Goal: Task Accomplishment & Management: Manage account settings

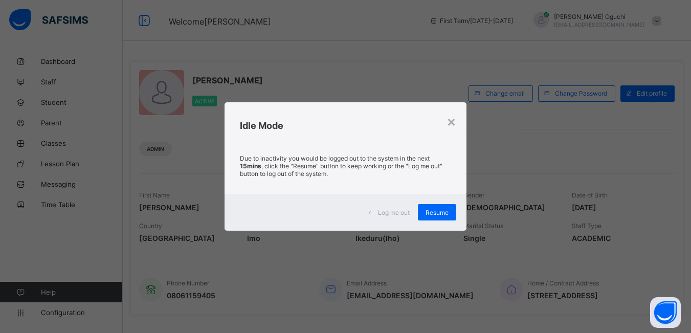
click at [437, 212] on span "Resume" at bounding box center [436, 213] width 23 height 8
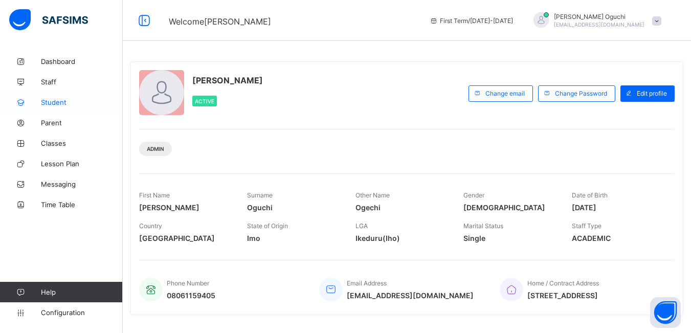
click at [58, 102] on span "Student" at bounding box center [82, 102] width 82 height 8
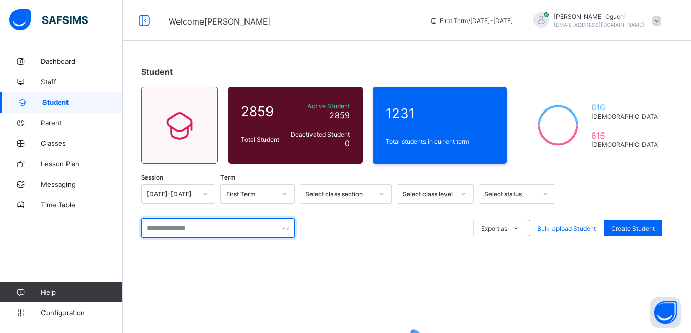
click at [252, 230] on input "text" at bounding box center [217, 227] width 153 height 19
type input "*****"
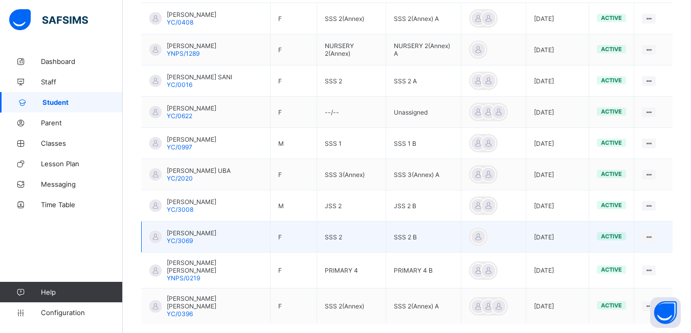
scroll to position [307, 0]
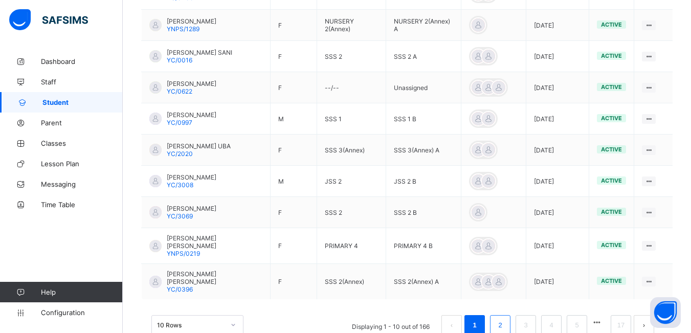
click at [505, 318] on link "2" at bounding box center [500, 324] width 10 height 13
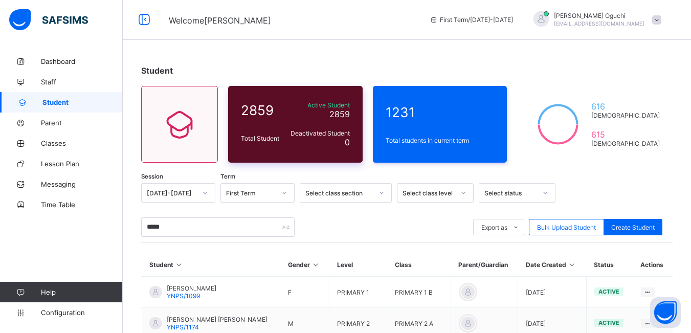
scroll to position [0, 0]
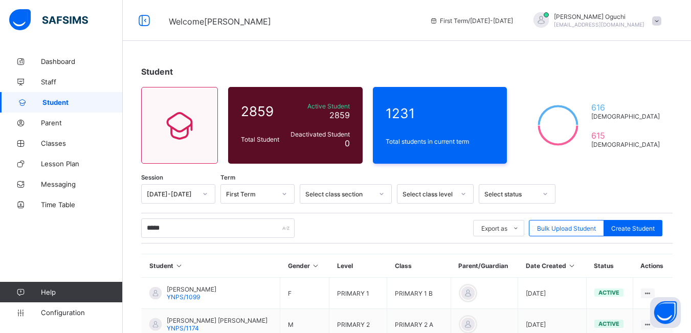
drag, startPoint x: 218, startPoint y: 59, endPoint x: 211, endPoint y: 59, distance: 6.6
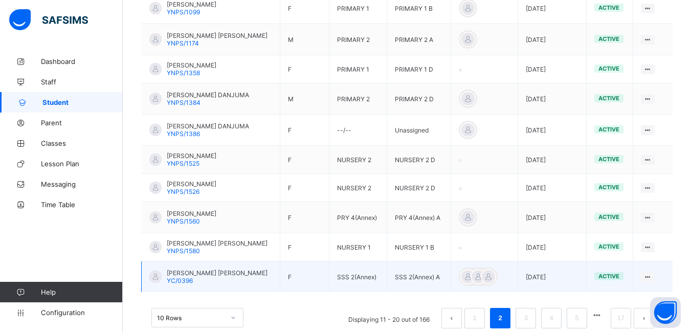
scroll to position [306, 0]
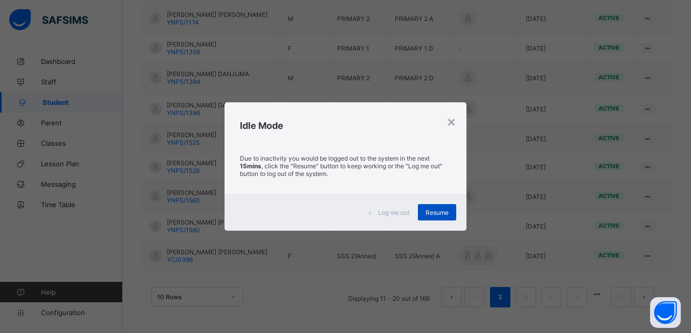
click at [440, 209] on span "Resume" at bounding box center [436, 213] width 23 height 8
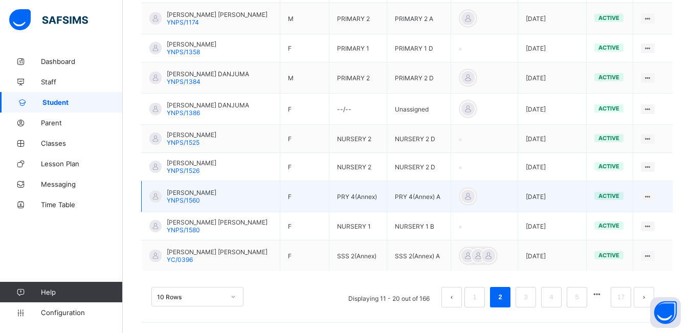
drag, startPoint x: 440, startPoint y: 209, endPoint x: 449, endPoint y: 207, distance: 9.6
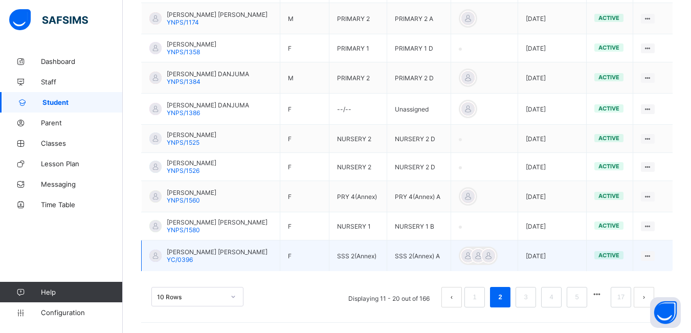
drag, startPoint x: 449, startPoint y: 207, endPoint x: 448, endPoint y: 245, distance: 38.9
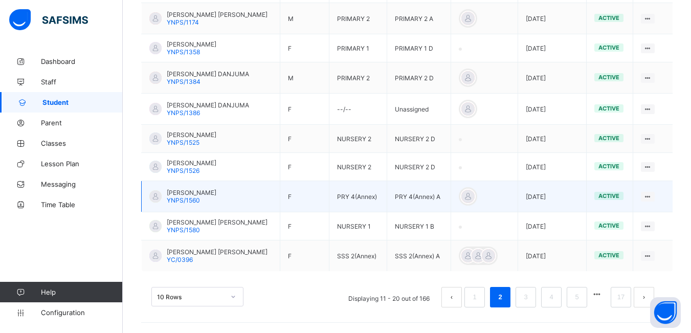
drag, startPoint x: 448, startPoint y: 245, endPoint x: 499, endPoint y: 184, distance: 80.6
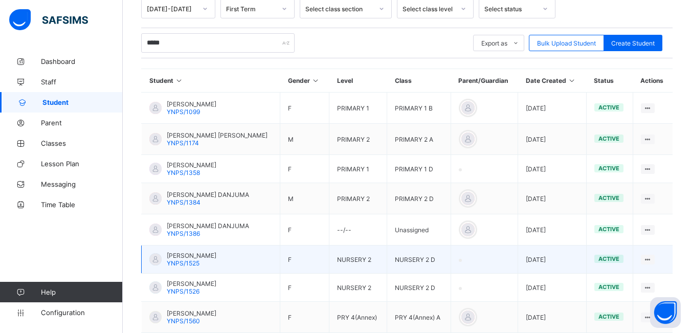
scroll to position [203, 0]
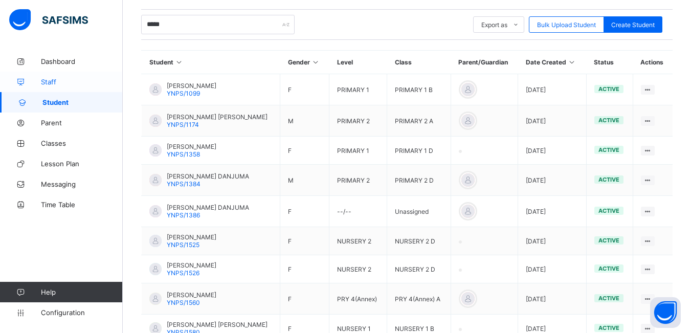
click at [56, 85] on span "Staff" at bounding box center [82, 82] width 82 height 8
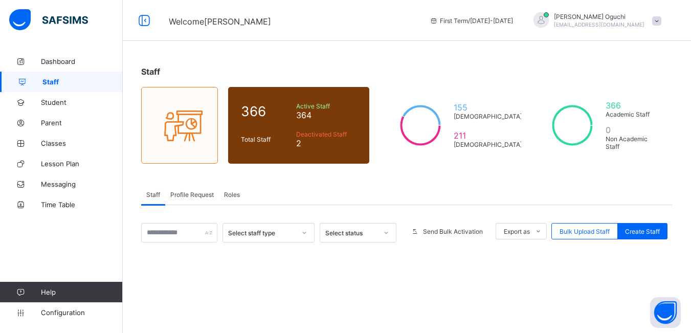
click at [191, 194] on span "Profile Request" at bounding box center [191, 195] width 43 height 8
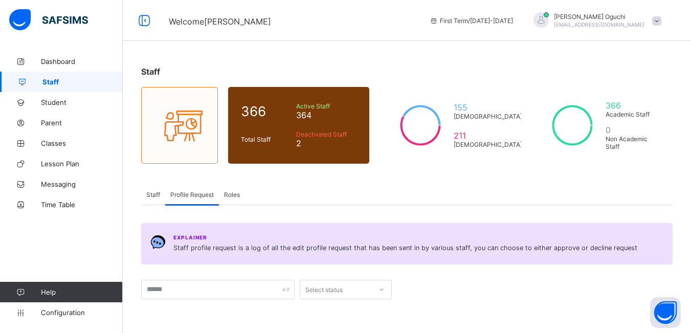
click at [152, 193] on span "Staff" at bounding box center [153, 195] width 14 height 8
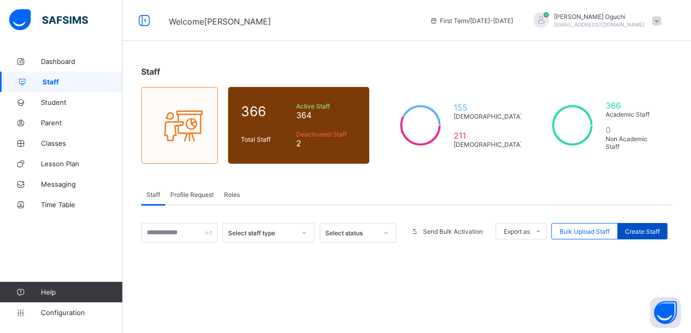
click at [641, 231] on span "Create Staff" at bounding box center [642, 231] width 35 height 8
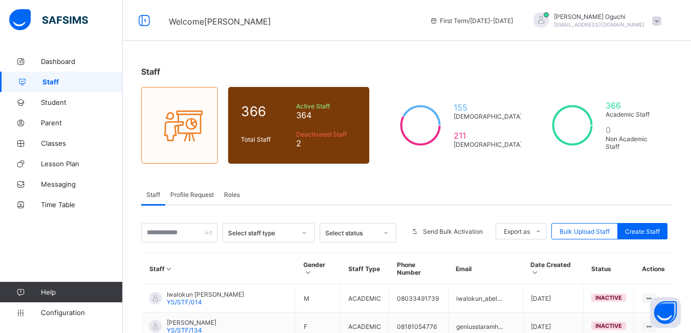
select select "**"
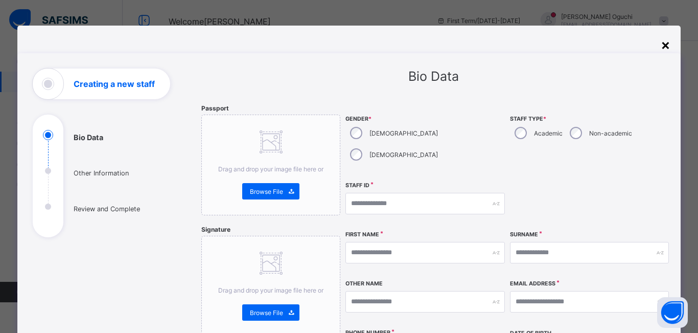
click at [663, 44] on div "×" at bounding box center [666, 44] width 10 height 17
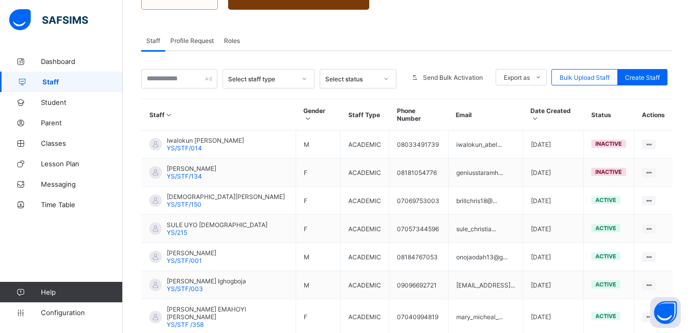
scroll to position [31, 0]
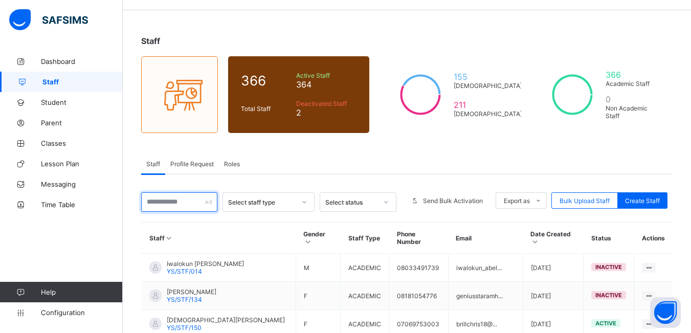
click at [162, 203] on input "text" at bounding box center [179, 201] width 76 height 19
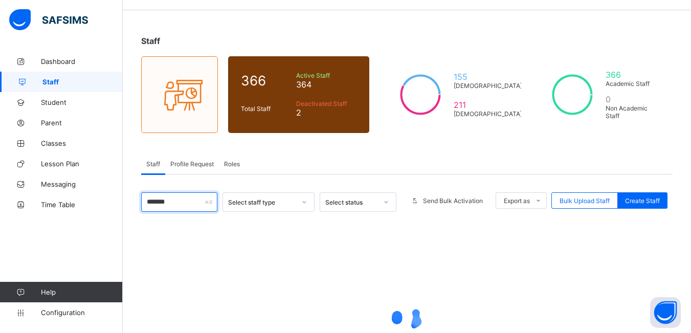
click at [185, 202] on input "*******" at bounding box center [179, 201] width 76 height 19
type input "*"
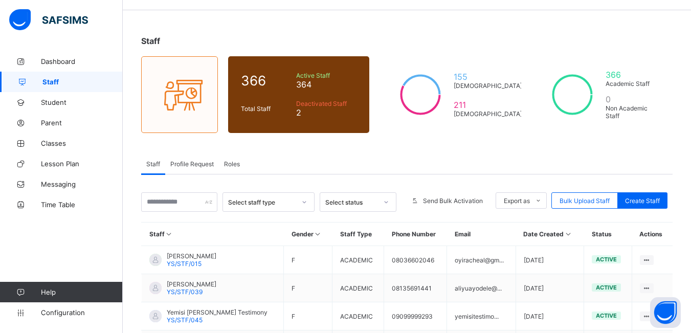
click at [466, 151] on div "Staff 366 Total Staff Active Staff 364 Deactivated Staff 2 155 Male 211 Female …" at bounding box center [407, 219] width 568 height 399
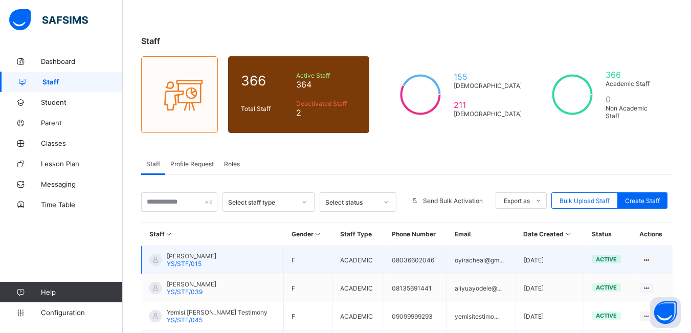
drag, startPoint x: 615, startPoint y: 258, endPoint x: 628, endPoint y: 259, distance: 13.3
click at [615, 258] on span "active" at bounding box center [606, 259] width 21 height 7
click at [651, 258] on icon at bounding box center [646, 260] width 9 height 8
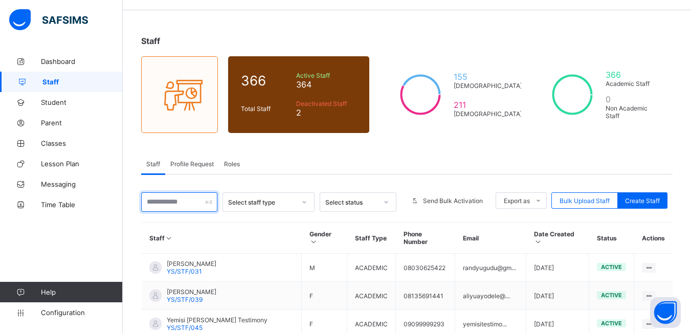
click at [180, 201] on input "text" at bounding box center [179, 201] width 76 height 19
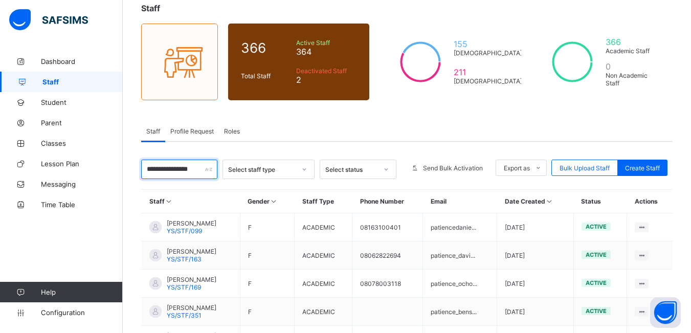
scroll to position [133, 0]
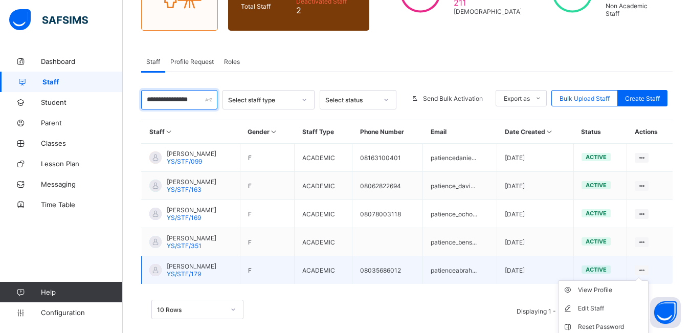
type input "**********"
click at [646, 269] on icon at bounding box center [641, 270] width 9 height 8
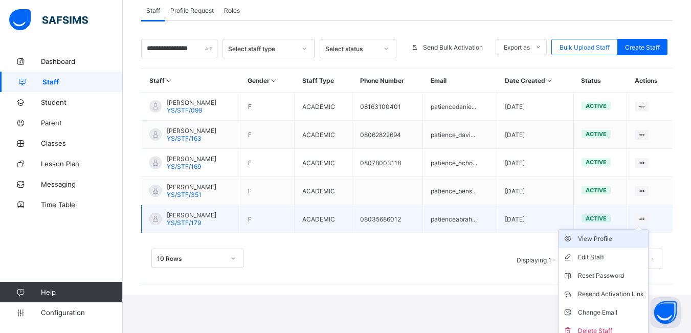
scroll to position [192, 0]
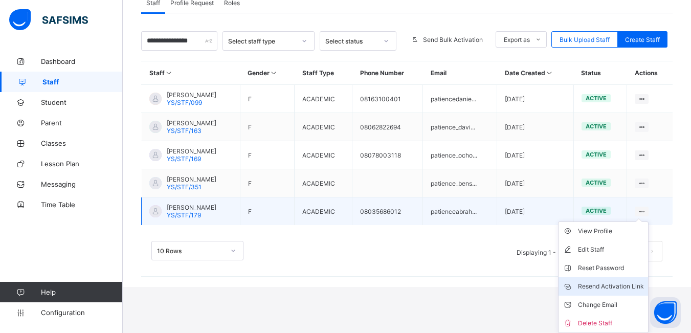
click at [631, 285] on div "Resend Activation Link" at bounding box center [611, 286] width 66 height 10
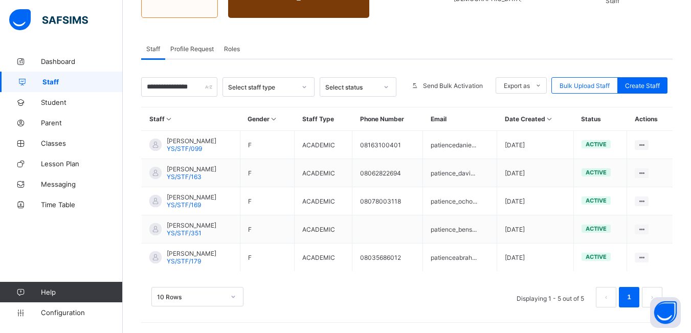
scroll to position [146, 0]
click at [473, 294] on div "10 Rows Displaying 1 - 5 out of 5 1" at bounding box center [406, 297] width 511 height 20
click at [476, 306] on div "10 Rows Displaying 1 - 5 out of 5 1" at bounding box center [406, 297] width 511 height 20
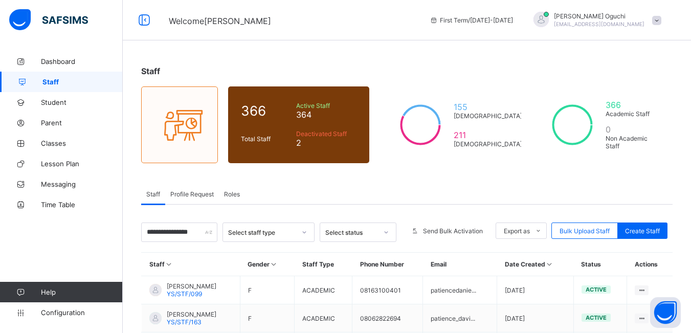
scroll to position [0, 0]
click at [188, 194] on span "Profile Request" at bounding box center [191, 195] width 43 height 8
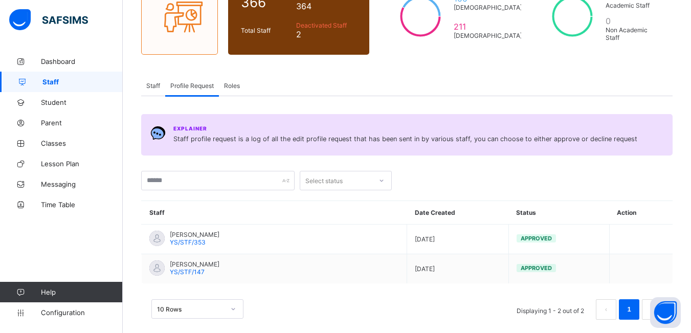
scroll to position [121, 0]
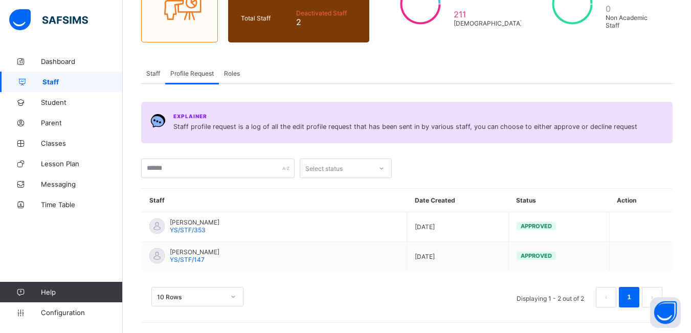
click at [233, 73] on span "Roles" at bounding box center [232, 74] width 16 height 8
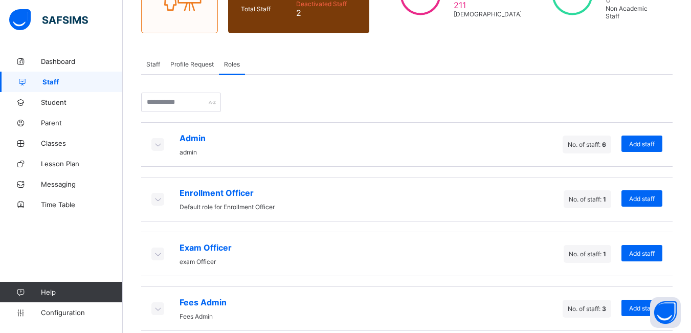
scroll to position [102, 0]
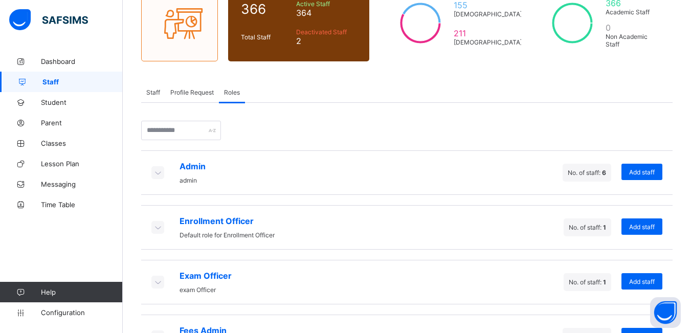
click at [648, 281] on span "Add staff" at bounding box center [642, 282] width 26 height 8
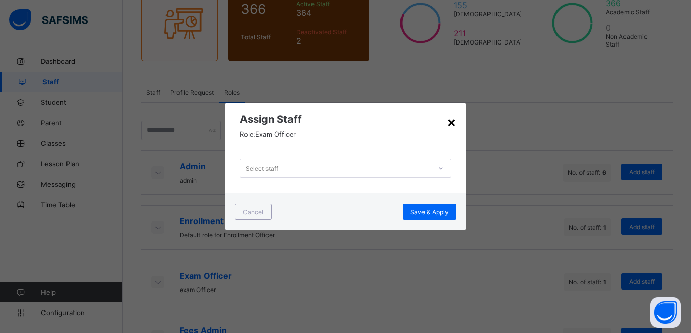
click at [451, 123] on div "×" at bounding box center [451, 121] width 10 height 17
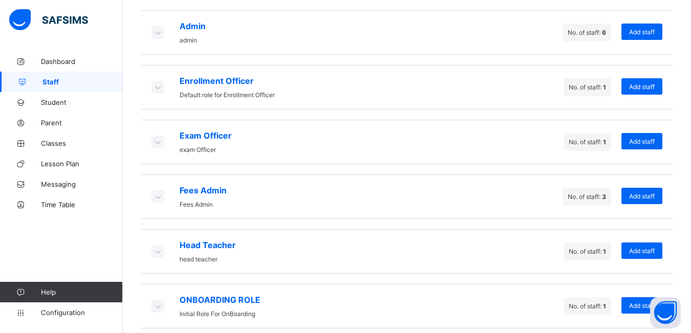
scroll to position [253, 0]
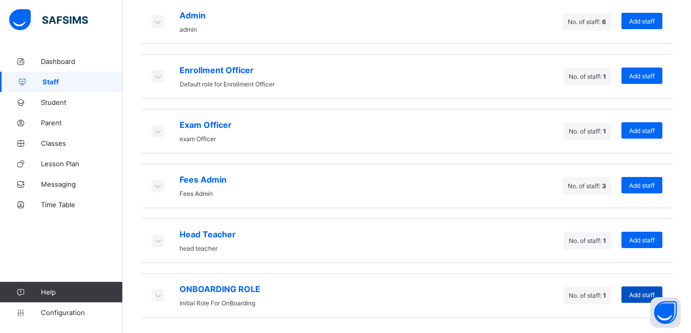
click at [645, 294] on span "Add staff" at bounding box center [642, 295] width 26 height 8
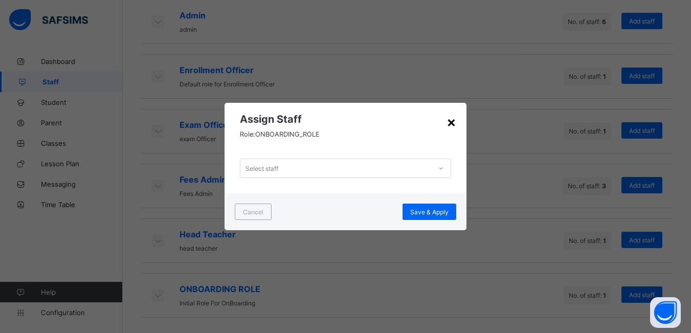
click at [451, 123] on div "×" at bounding box center [451, 121] width 10 height 17
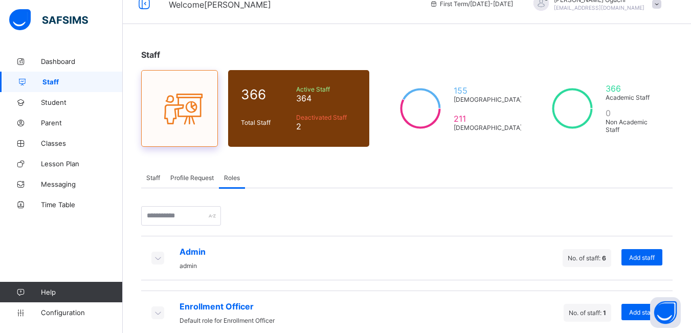
scroll to position [0, 0]
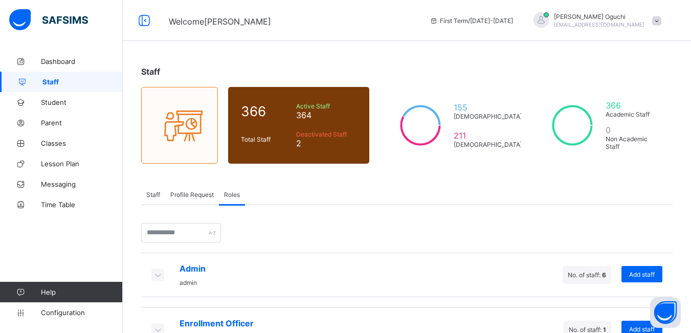
drag, startPoint x: 192, startPoint y: 197, endPoint x: 189, endPoint y: 190, distance: 8.1
click at [191, 196] on span "Profile Request" at bounding box center [191, 195] width 43 height 8
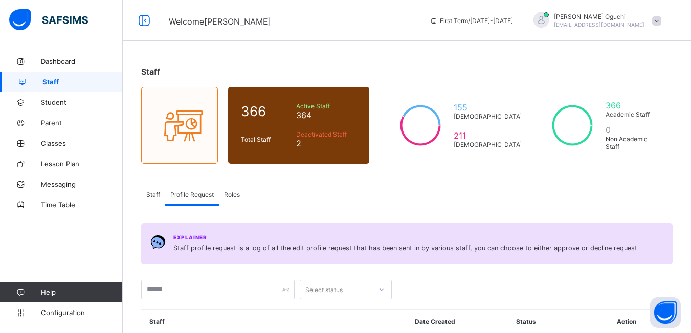
click at [157, 197] on span "Staff" at bounding box center [153, 195] width 14 height 8
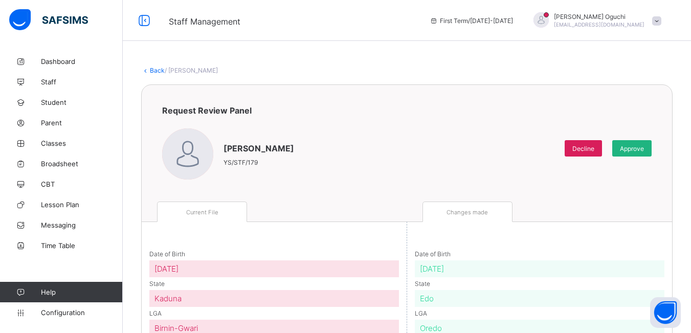
click at [639, 147] on span "Approve" at bounding box center [632, 149] width 24 height 8
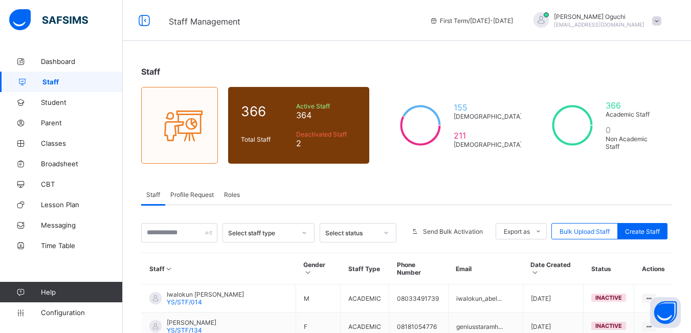
click at [204, 194] on span "Profile Request" at bounding box center [191, 195] width 43 height 8
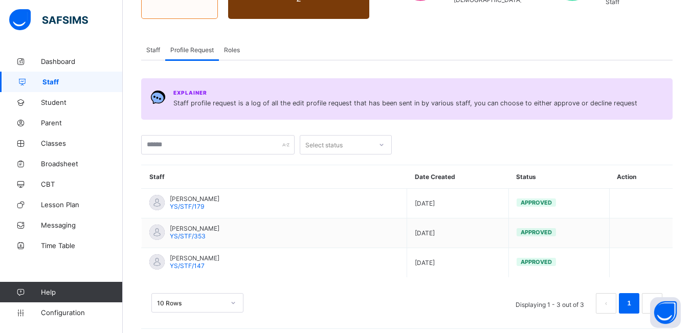
scroll to position [151, 0]
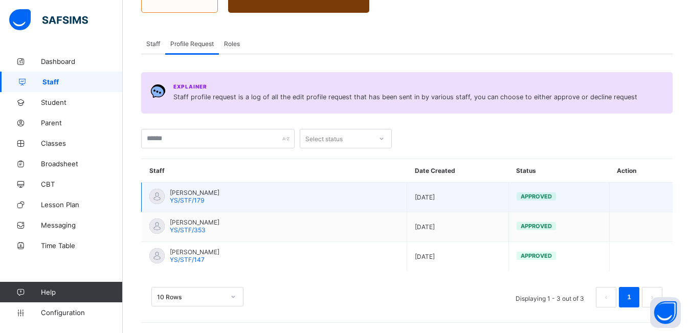
click at [622, 196] on td at bounding box center [640, 198] width 63 height 30
click at [580, 194] on td "Approved" at bounding box center [558, 198] width 101 height 30
click at [654, 193] on td at bounding box center [640, 198] width 63 height 30
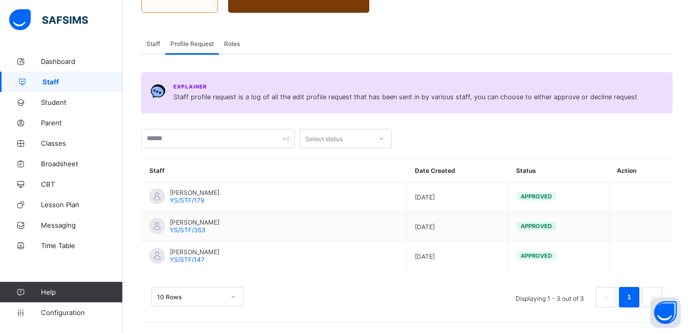
click at [235, 45] on span "Roles" at bounding box center [232, 44] width 16 height 8
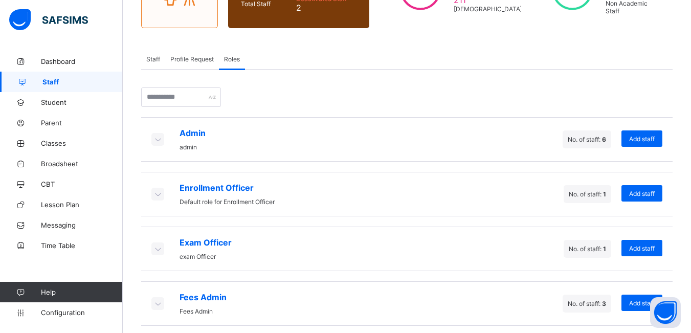
scroll to position [0, 0]
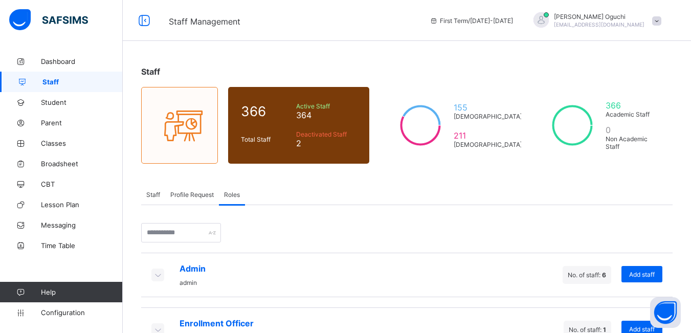
click at [71, 83] on span "Staff" at bounding box center [82, 82] width 80 height 8
click at [153, 194] on span "Staff" at bounding box center [153, 195] width 14 height 8
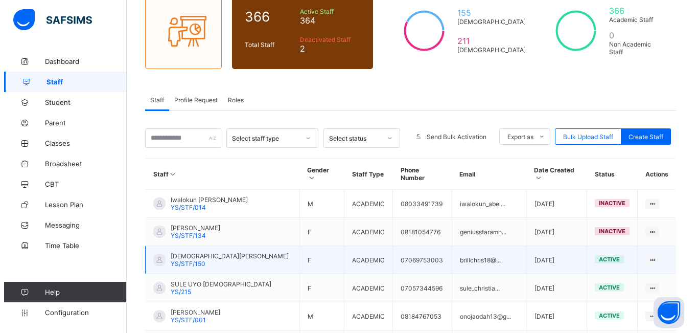
scroll to position [102, 0]
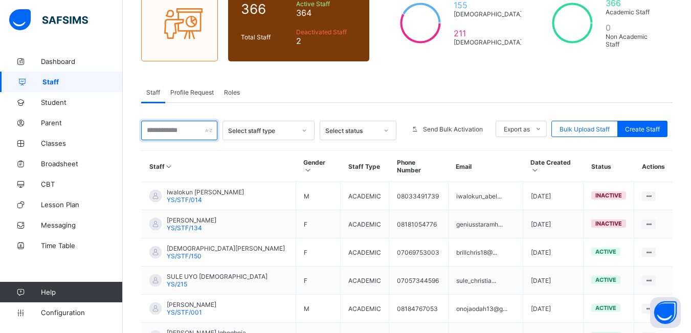
click at [177, 131] on input "text" at bounding box center [179, 130] width 76 height 19
click at [232, 90] on span "Roles" at bounding box center [232, 92] width 16 height 8
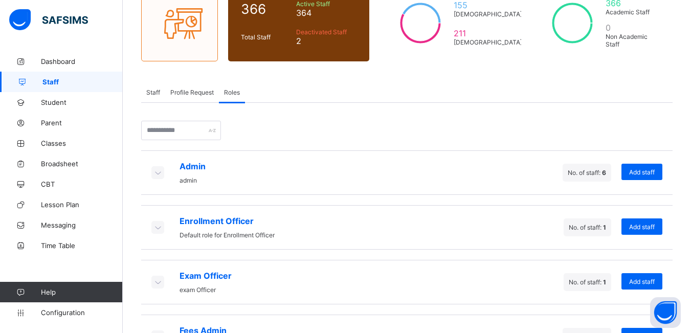
click at [199, 92] on span "Profile Request" at bounding box center [191, 92] width 43 height 8
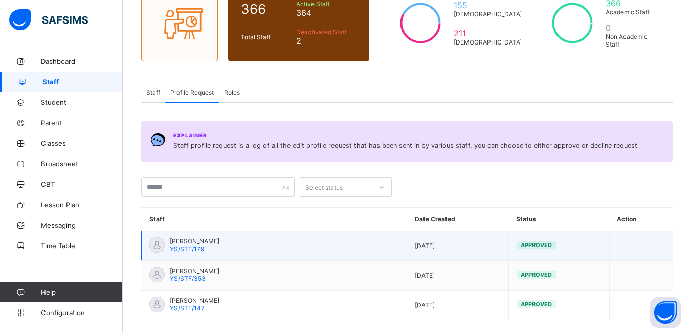
click at [219, 243] on span "[PERSON_NAME]" at bounding box center [195, 241] width 50 height 8
click at [571, 246] on td "Approved" at bounding box center [558, 246] width 101 height 30
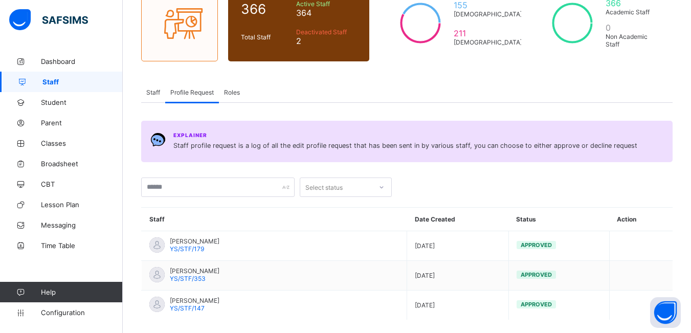
click at [78, 81] on span "Staff" at bounding box center [82, 82] width 80 height 8
click at [154, 93] on span "Staff" at bounding box center [153, 92] width 14 height 8
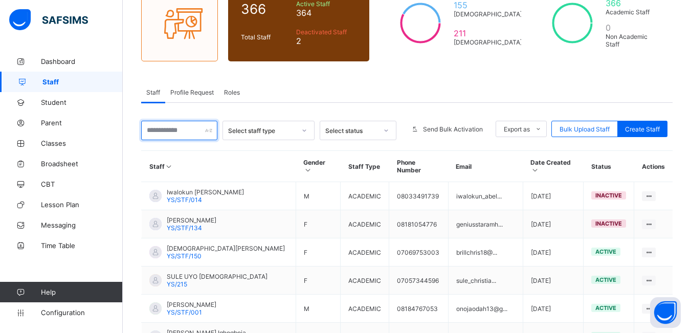
click at [177, 128] on input "text" at bounding box center [179, 130] width 76 height 19
type input "**********"
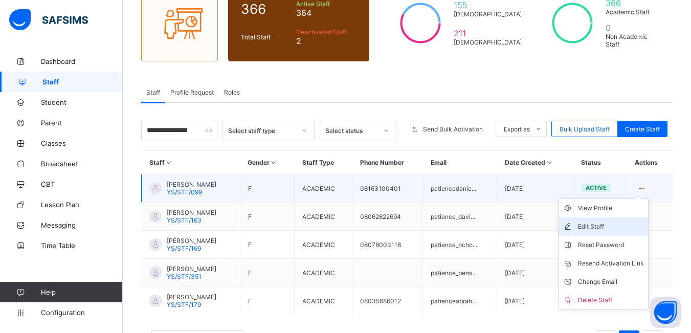
click at [623, 227] on div "Edit Staff" at bounding box center [611, 226] width 66 height 10
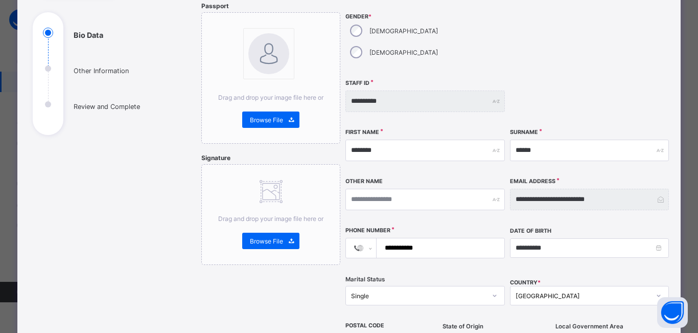
scroll to position [51, 0]
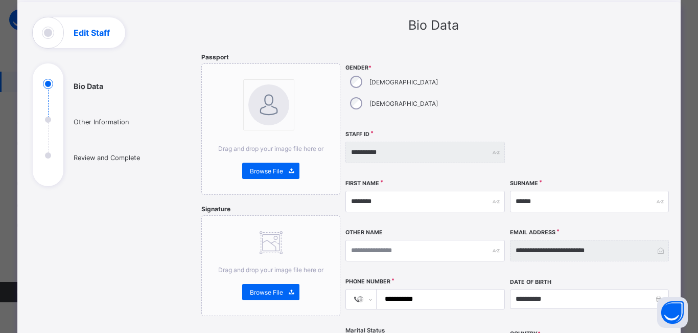
drag, startPoint x: 601, startPoint y: 59, endPoint x: 595, endPoint y: 59, distance: 6.2
click at [601, 59] on div at bounding box center [589, 89] width 159 height 72
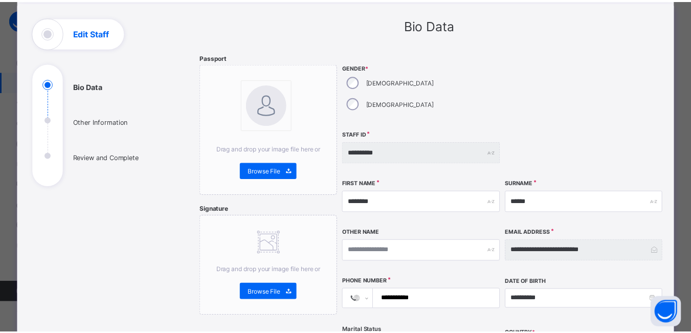
scroll to position [0, 0]
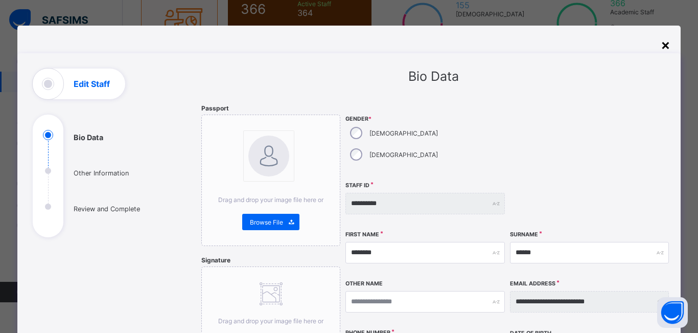
click at [665, 48] on div "×" at bounding box center [666, 44] width 10 height 17
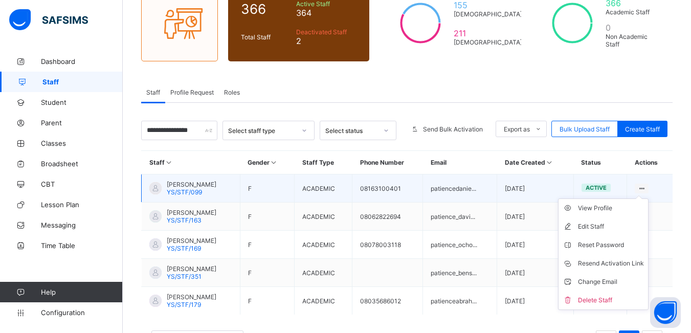
click at [648, 198] on ul "View Profile Edit Staff Reset Password Resend Activation Link Change Email Dele…" at bounding box center [603, 253] width 90 height 111
click at [618, 198] on ul "View Profile Edit Staff Reset Password Resend Activation Link Change Email Dele…" at bounding box center [603, 253] width 90 height 111
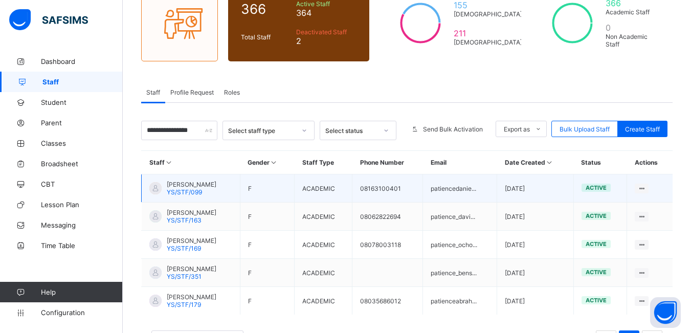
click at [606, 186] on span "active" at bounding box center [595, 187] width 21 height 7
click at [606, 188] on span "active" at bounding box center [595, 187] width 21 height 7
click at [294, 189] on td "F" at bounding box center [267, 188] width 55 height 28
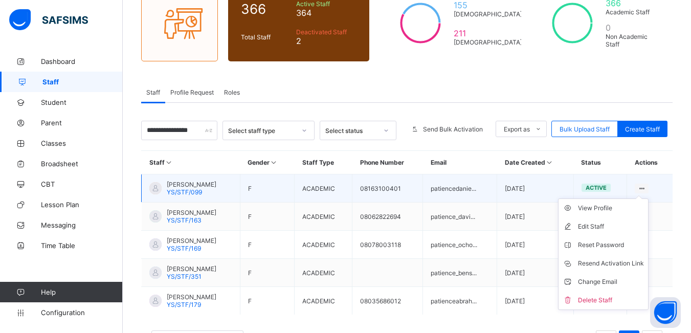
click at [648, 198] on ul "View Profile Edit Staff Reset Password Resend Activation Link Change Email Dele…" at bounding box center [603, 253] width 90 height 111
click at [646, 185] on icon at bounding box center [641, 189] width 9 height 8
click at [599, 208] on div "View Profile" at bounding box center [611, 208] width 66 height 10
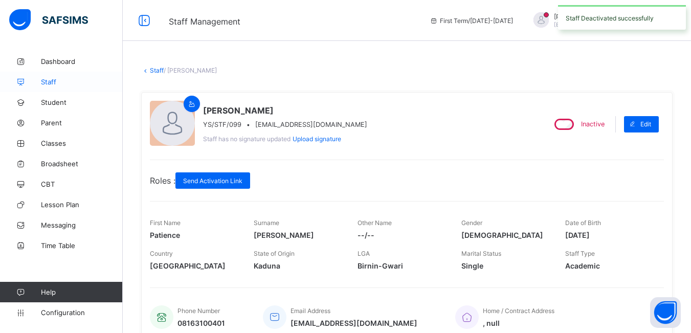
click at [66, 79] on span "Staff" at bounding box center [82, 82] width 82 height 8
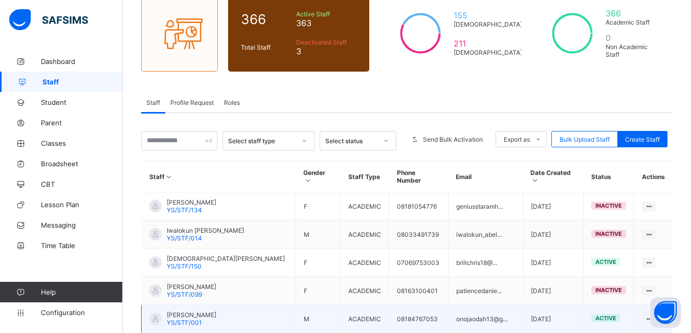
scroll to position [102, 0]
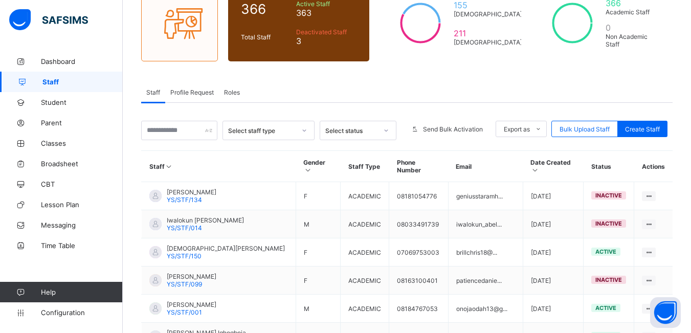
click at [231, 93] on span "Roles" at bounding box center [232, 92] width 16 height 8
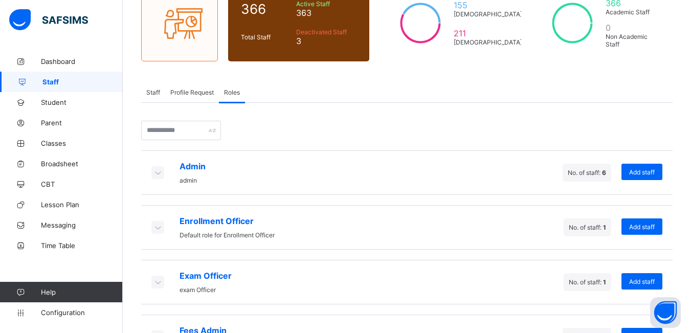
click at [152, 92] on span "Staff" at bounding box center [153, 92] width 14 height 8
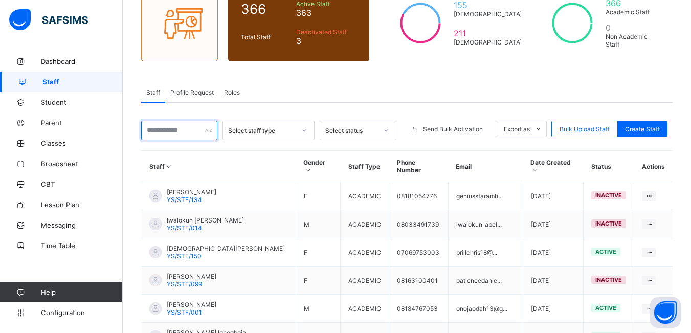
click at [165, 129] on input "text" at bounding box center [179, 130] width 76 height 19
type input "**********"
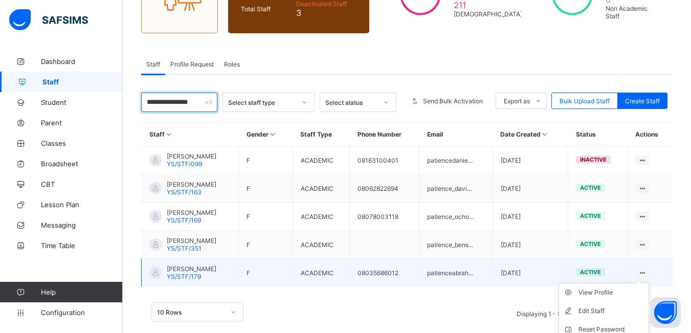
scroll to position [146, 0]
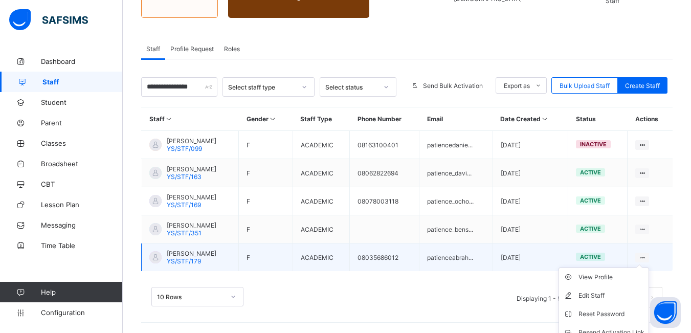
click at [646, 255] on icon at bounding box center [642, 258] width 9 height 8
click at [175, 255] on span "[PERSON_NAME]" at bounding box center [192, 253] width 50 height 8
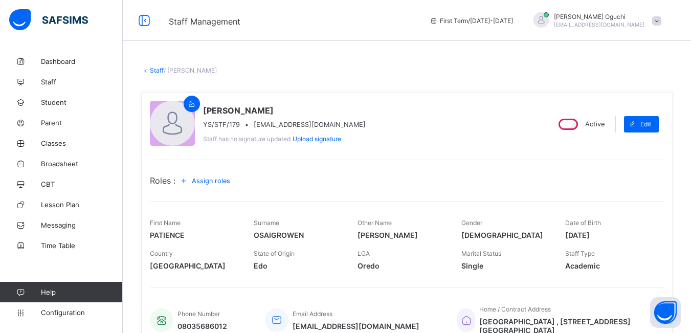
click at [189, 178] on icon at bounding box center [183, 180] width 11 height 10
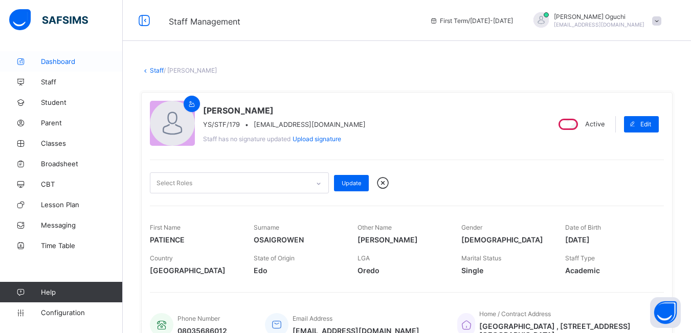
click at [63, 61] on span "Dashboard" at bounding box center [82, 61] width 82 height 8
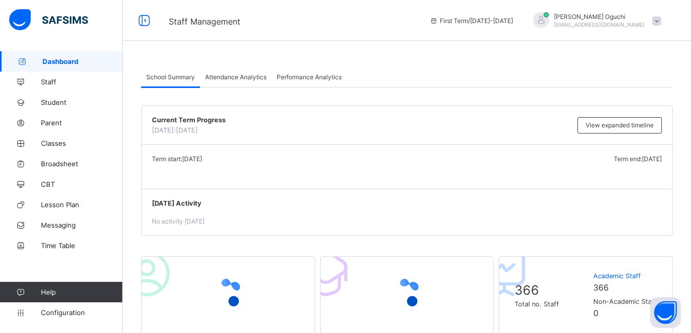
click at [661, 22] on span at bounding box center [656, 20] width 9 height 9
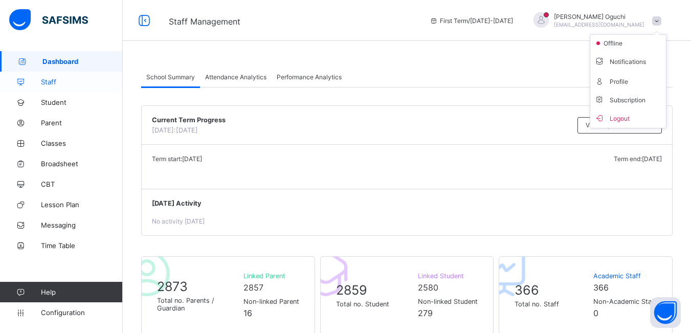
drag, startPoint x: 58, startPoint y: 82, endPoint x: 74, endPoint y: 79, distance: 16.1
click at [57, 82] on span "Staff" at bounding box center [82, 82] width 82 height 8
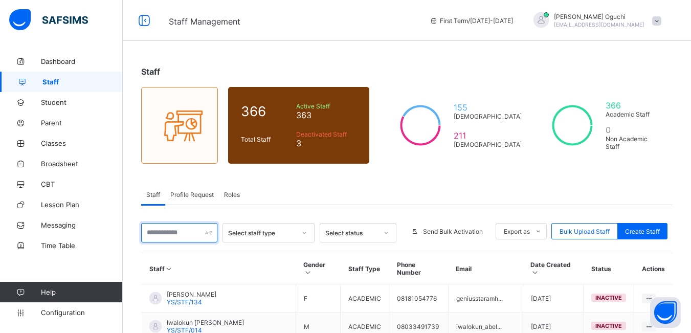
click at [184, 236] on input "text" at bounding box center [179, 232] width 76 height 19
type input "**********"
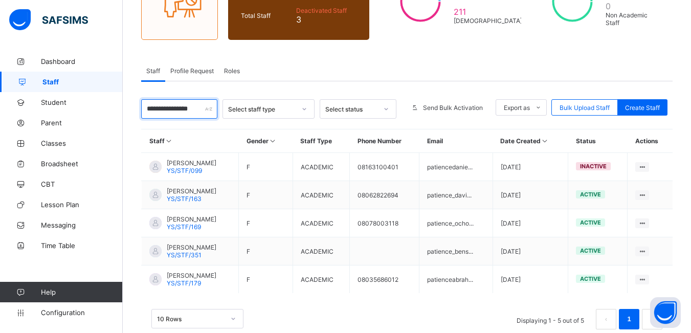
scroll to position [146, 0]
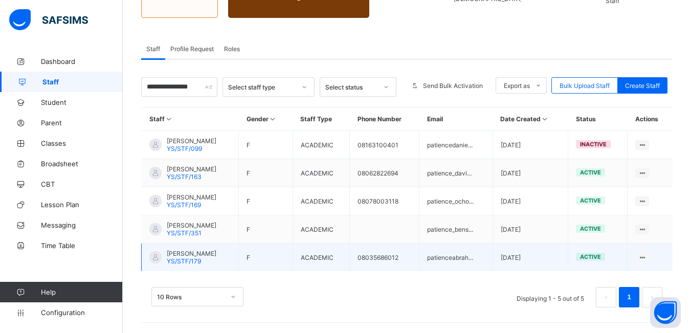
drag, startPoint x: 433, startPoint y: 257, endPoint x: 427, endPoint y: 260, distance: 6.4
click at [419, 260] on td "08035686012" at bounding box center [385, 257] width 70 height 28
click at [216, 260] on div "[PERSON_NAME] YS/STF/179" at bounding box center [192, 256] width 50 height 15
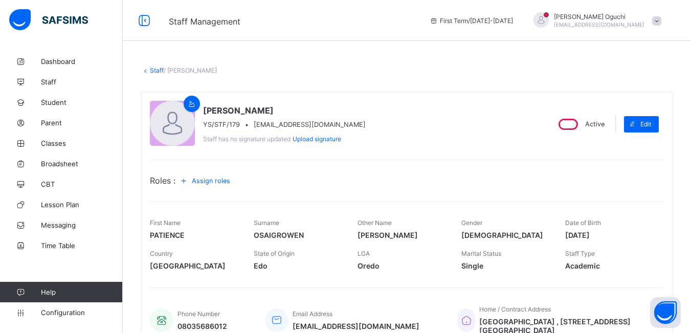
click at [188, 179] on icon at bounding box center [183, 180] width 11 height 10
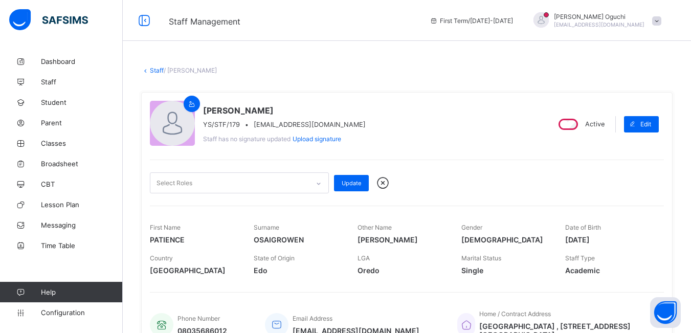
click at [300, 183] on div "Select Roles" at bounding box center [229, 183] width 158 height 20
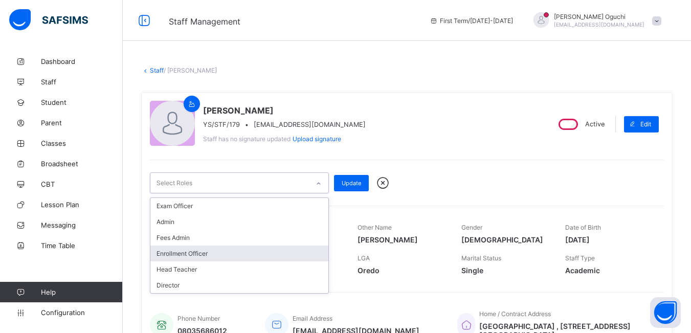
click at [242, 253] on div "Enrollment Officer" at bounding box center [239, 253] width 178 height 16
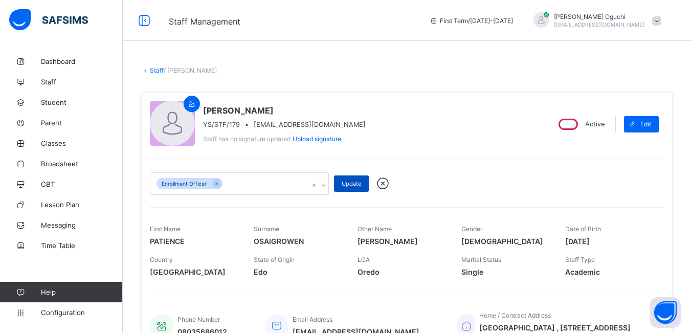
click at [354, 184] on span "Update" at bounding box center [351, 183] width 19 height 7
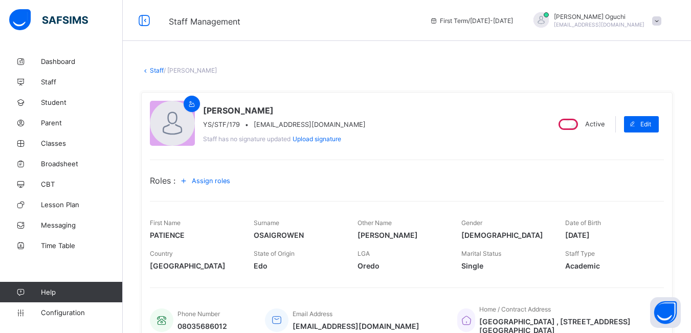
click at [189, 181] on icon at bounding box center [183, 180] width 11 height 10
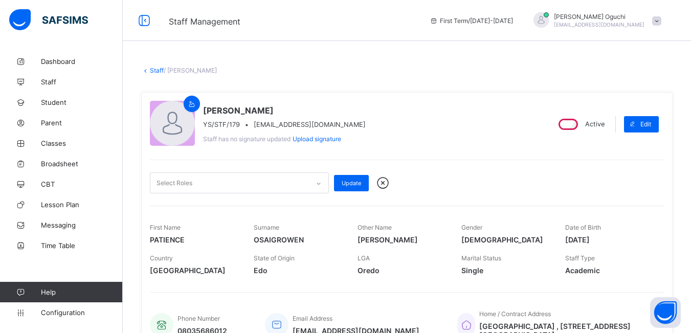
click at [321, 184] on icon at bounding box center [318, 183] width 6 height 10
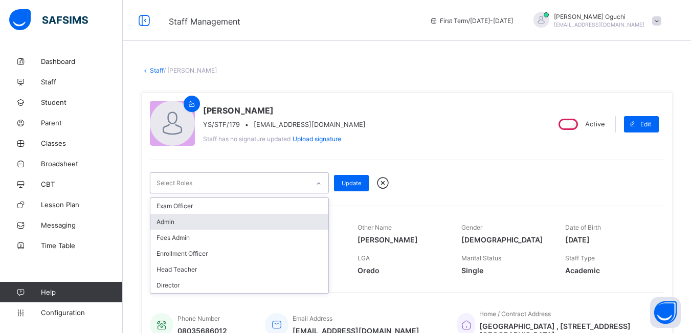
click at [266, 222] on div "Admin" at bounding box center [239, 222] width 178 height 16
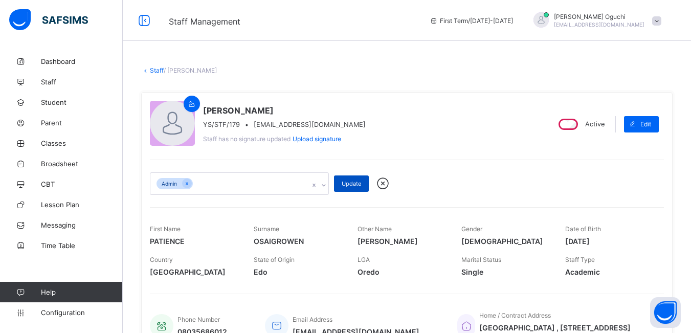
click at [354, 182] on span "Update" at bounding box center [351, 183] width 19 height 7
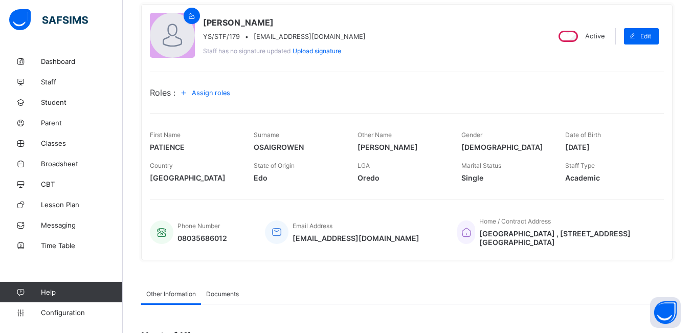
scroll to position [102, 0]
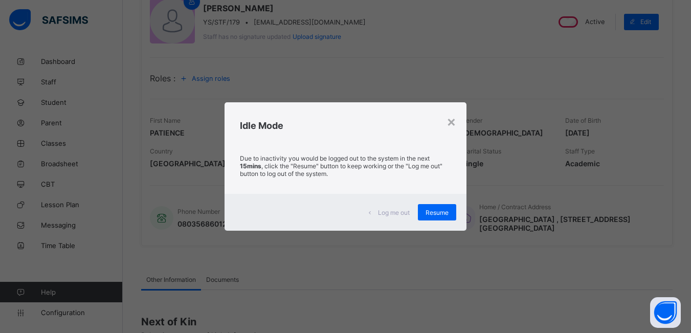
click at [441, 218] on div "Resume" at bounding box center [437, 212] width 38 height 16
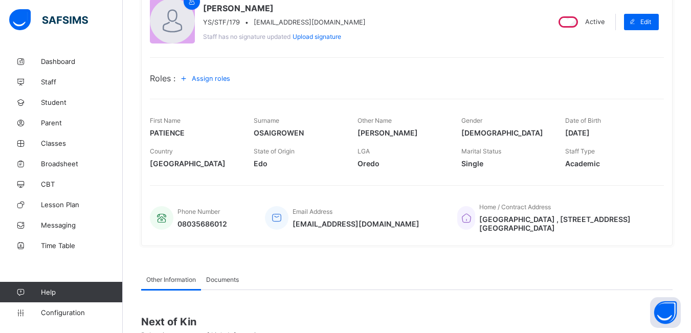
drag, startPoint x: 17, startPoint y: 268, endPoint x: 12, endPoint y: 264, distance: 6.2
click at [12, 264] on div "Dashboard Staff Student Parent Classes Broadsheet CBT Lesson Plan Messaging Tim…" at bounding box center [61, 187] width 123 height 292
drag, startPoint x: 12, startPoint y: 269, endPoint x: 15, endPoint y: 277, distance: 8.3
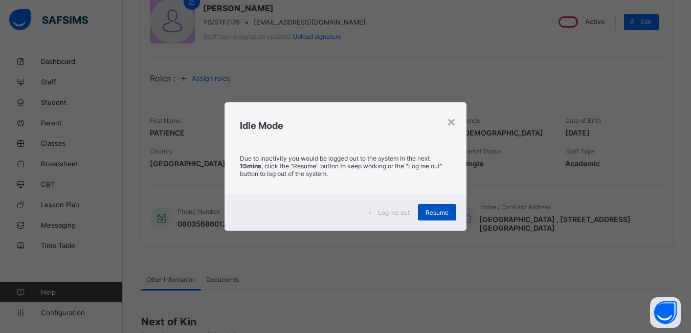
click at [437, 209] on span "Resume" at bounding box center [436, 213] width 23 height 8
click at [441, 214] on span "Resume" at bounding box center [436, 213] width 23 height 8
click at [439, 210] on span "Resume" at bounding box center [436, 213] width 23 height 8
